Goal: Information Seeking & Learning: Find specific fact

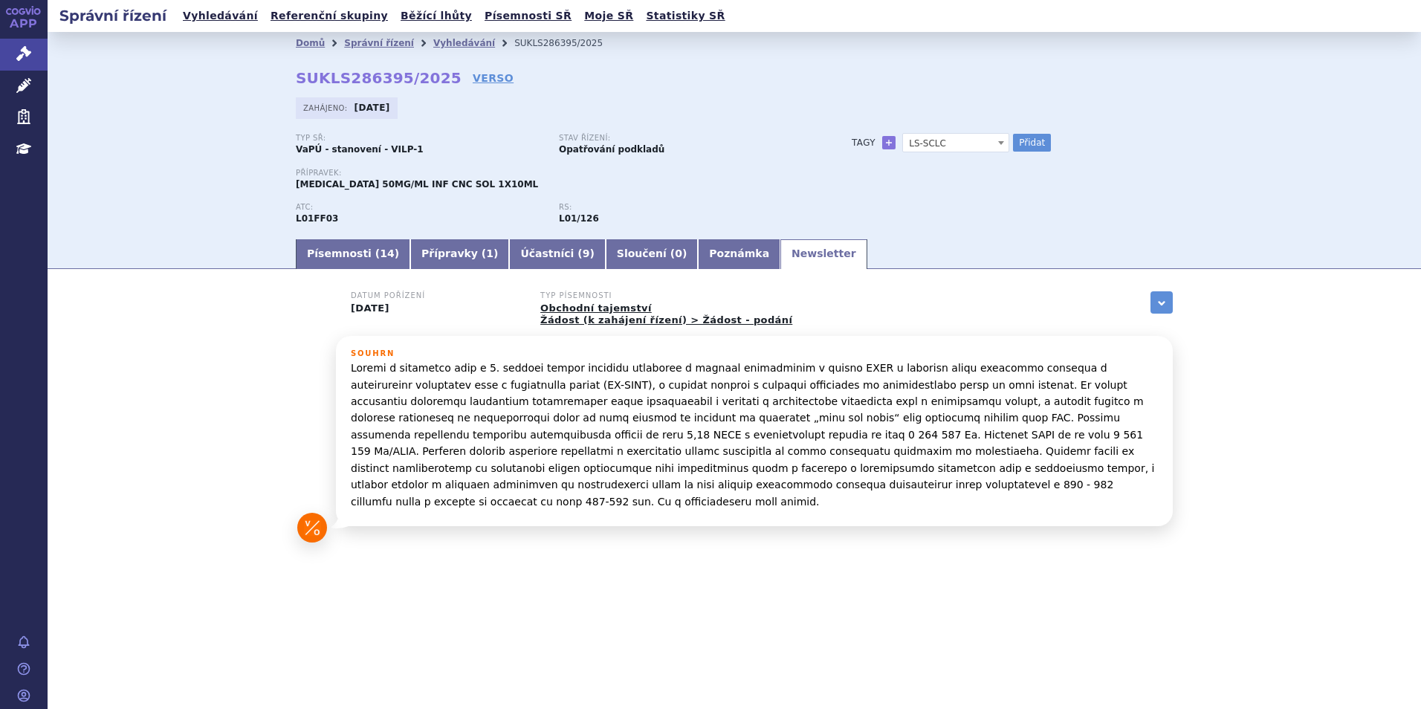
select select "LS-SCLC"
click at [433, 38] on link "Vyhledávání" at bounding box center [464, 43] width 62 height 10
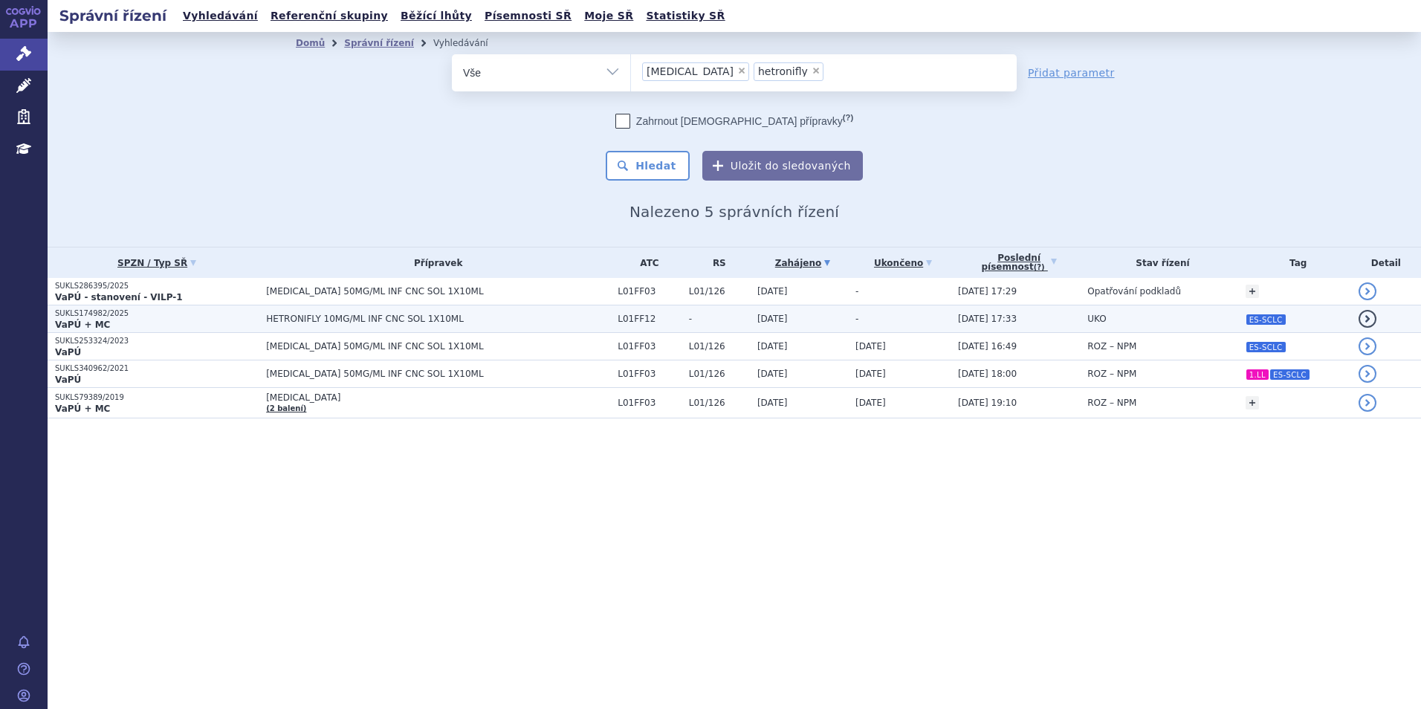
click at [226, 320] on p "VaPÚ + MC" at bounding box center [157, 325] width 204 height 12
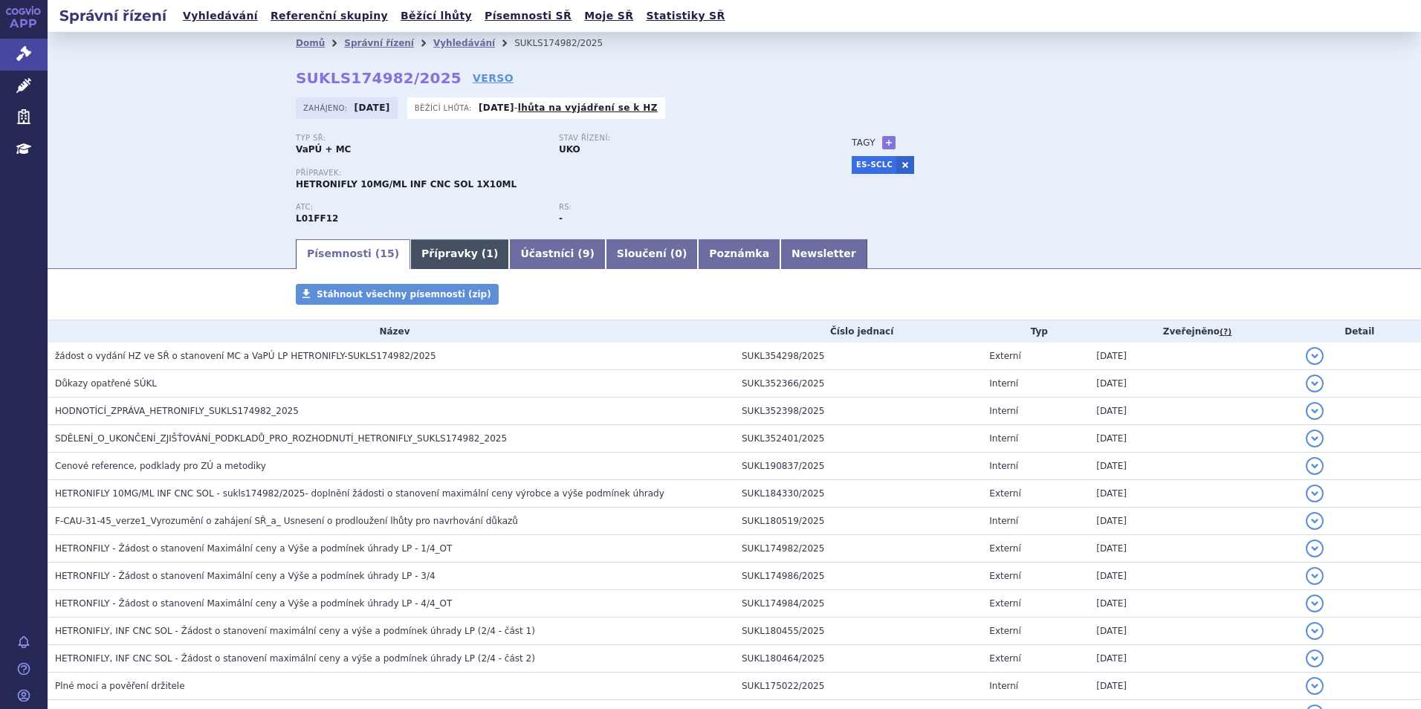
click at [413, 253] on link "Přípravky ( 1 )" at bounding box center [459, 254] width 99 height 30
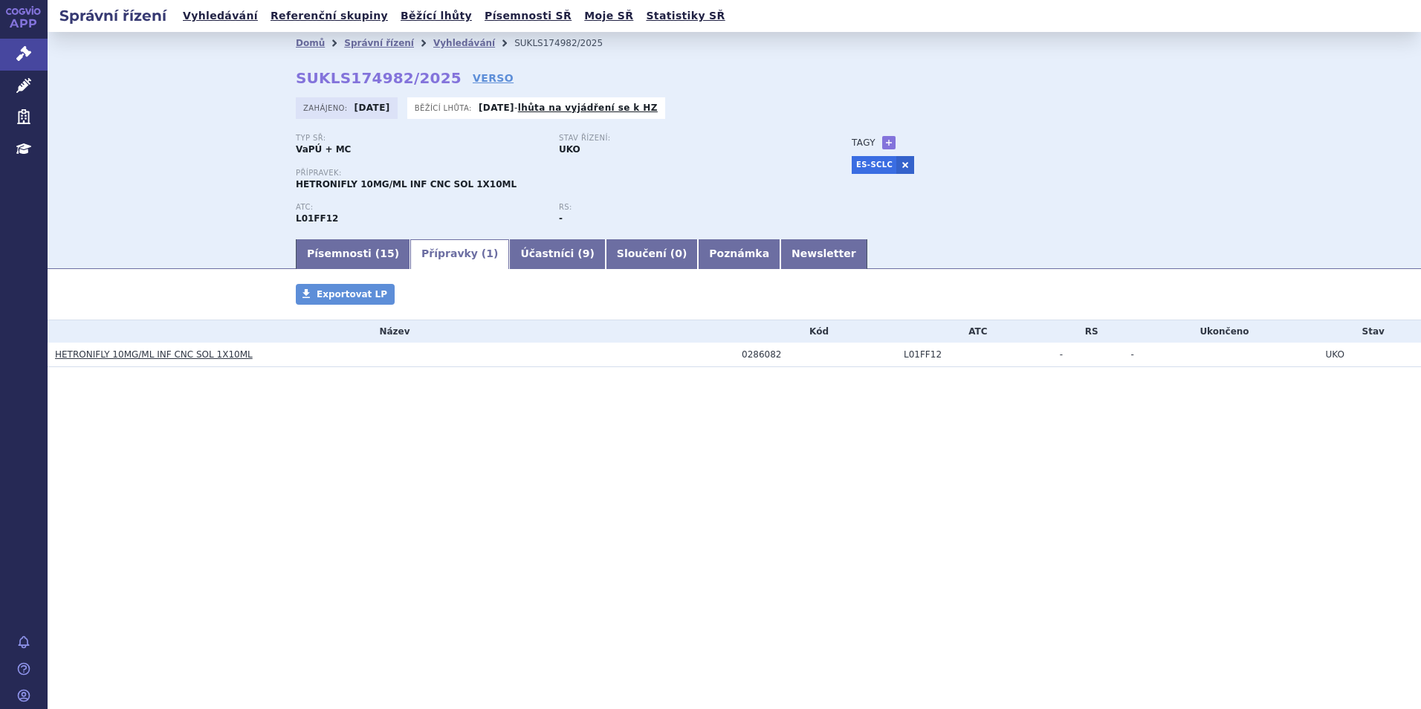
click at [201, 358] on link "HETRONIFLY 10MG/ML INF CNC SOL 1X10ML" at bounding box center [154, 354] width 198 height 10
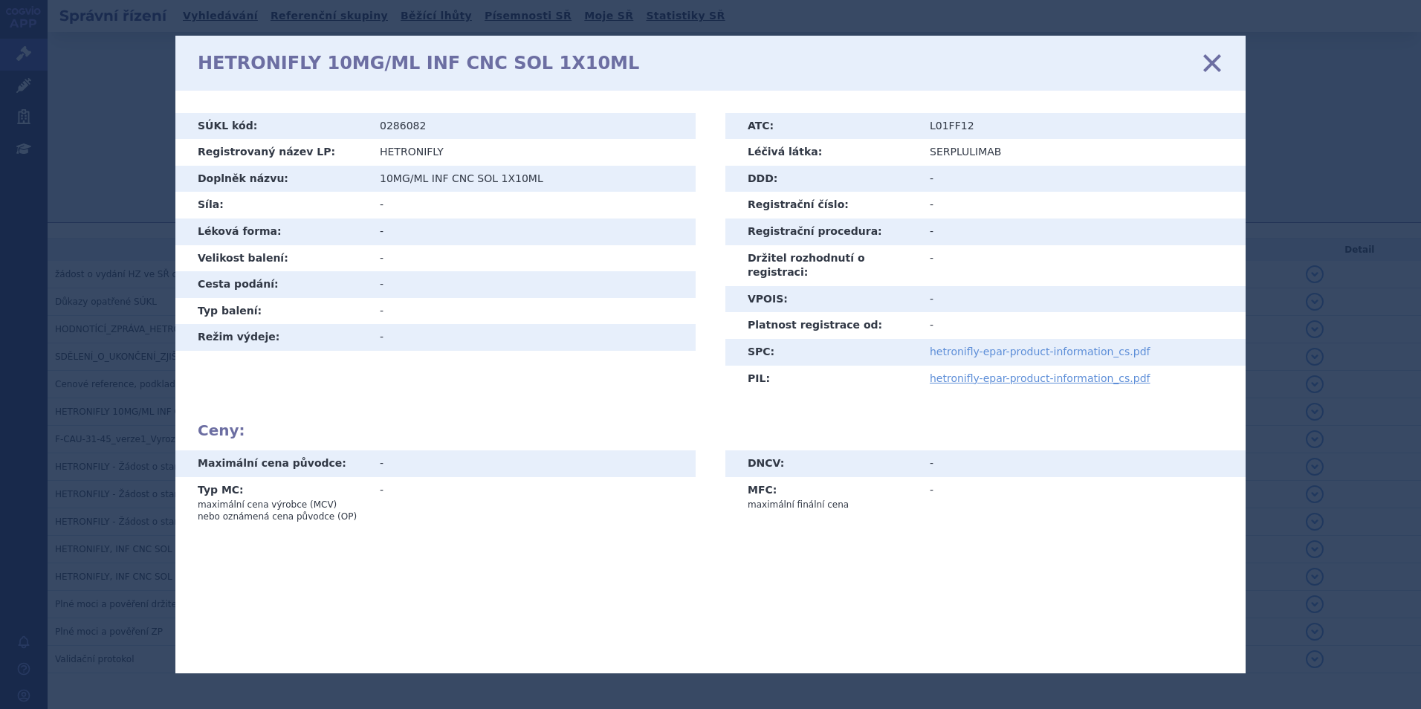
click at [1012, 346] on link "hetronifly-epar-product-information_cs.pdf" at bounding box center [1040, 352] width 221 height 12
